Goal: Transaction & Acquisition: Download file/media

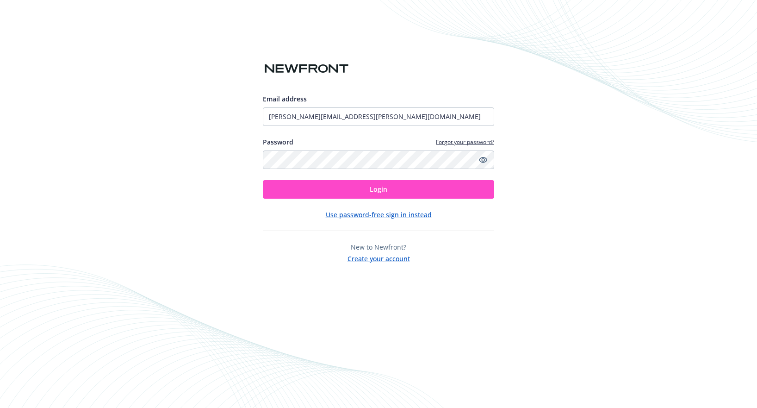
type input "[PERSON_NAME][EMAIL_ADDRESS][PERSON_NAME][DOMAIN_NAME]"
click at [401, 180] on button "Login" at bounding box center [378, 189] width 231 height 19
click at [406, 191] on button "Login" at bounding box center [378, 189] width 231 height 19
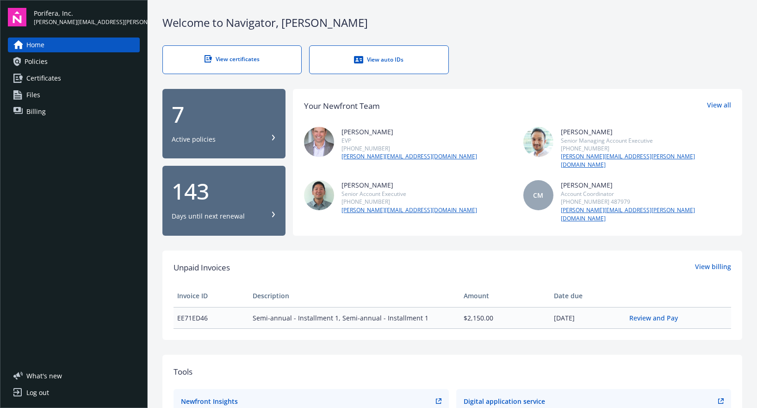
click at [257, 135] on div "Active policies" at bounding box center [224, 139] width 105 height 9
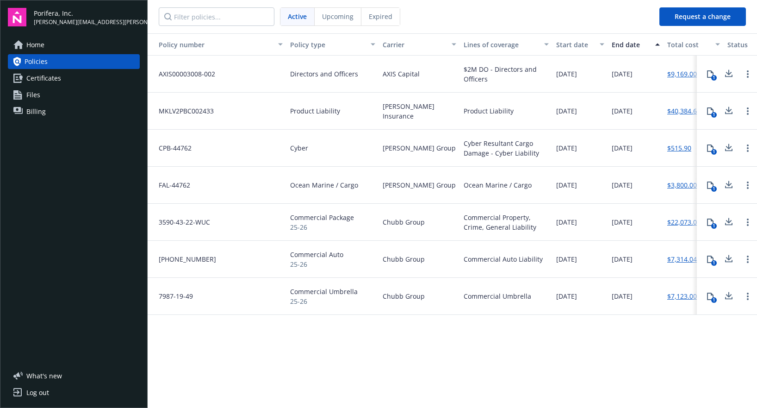
click at [729, 184] on icon at bounding box center [729, 183] width 6 height 6
click at [729, 185] on icon at bounding box center [729, 183] width 6 height 6
